Goal: Navigation & Orientation: Find specific page/section

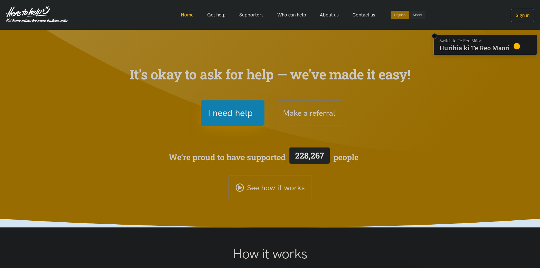
click at [189, 16] on link "Home" at bounding box center [187, 15] width 26 height 12
drag, startPoint x: 86, startPoint y: 0, endPoint x: 51, endPoint y: 60, distance: 69.3
click at [51, 60] on section "It's okay to ask for help — we've made it easy! Get started Make a referral We’…" at bounding box center [270, 128] width 540 height 197
